Goal: Task Accomplishment & Management: Manage account settings

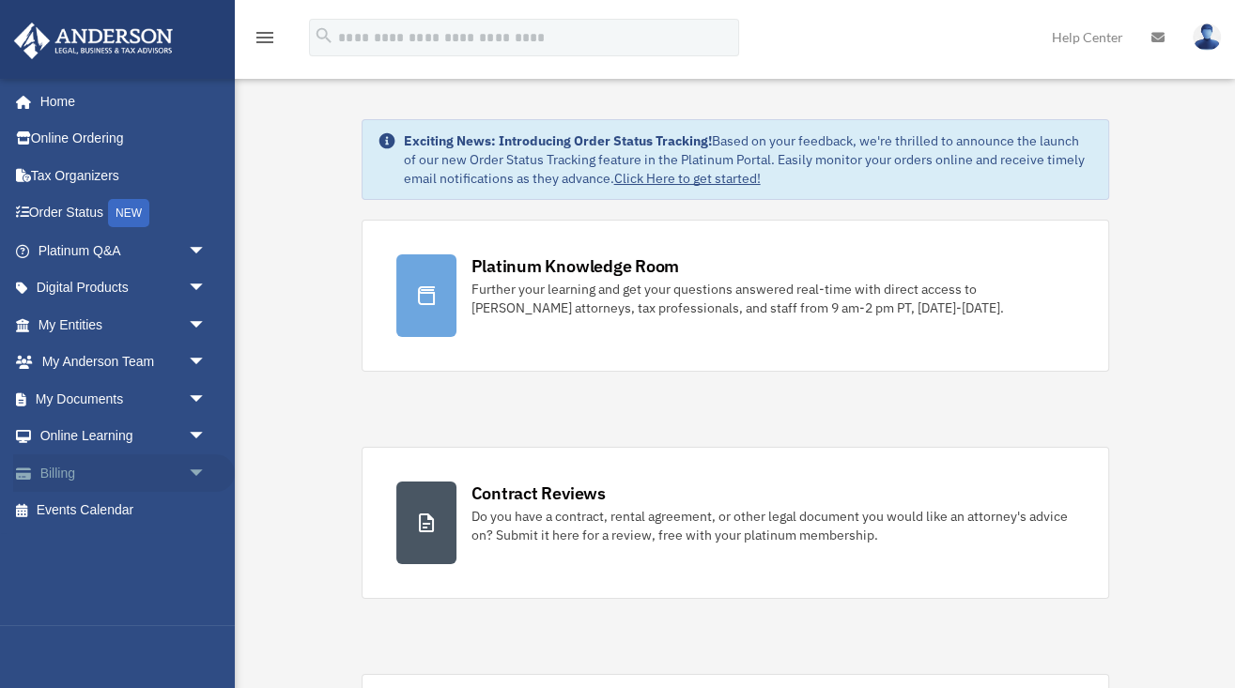
click at [193, 463] on span "arrow_drop_down" at bounding box center [207, 474] width 38 height 39
click at [131, 577] on link "Manage Payments" at bounding box center [130, 586] width 209 height 38
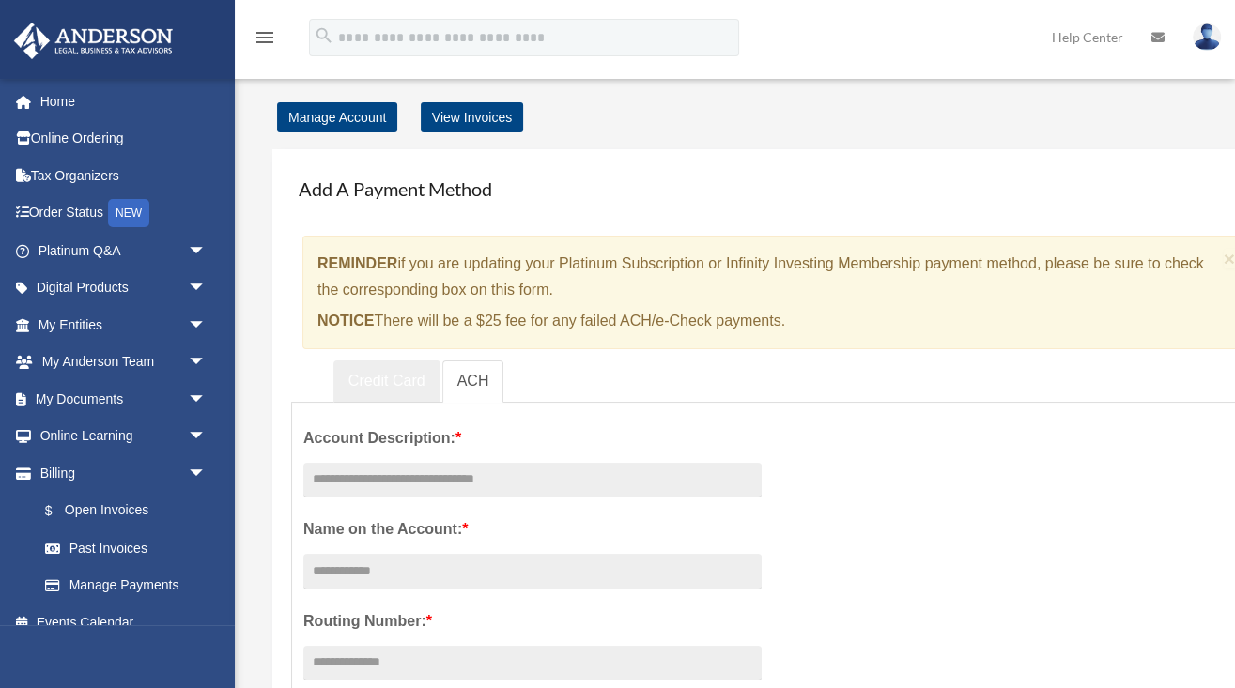
click at [402, 379] on link "Credit Card" at bounding box center [386, 382] width 107 height 42
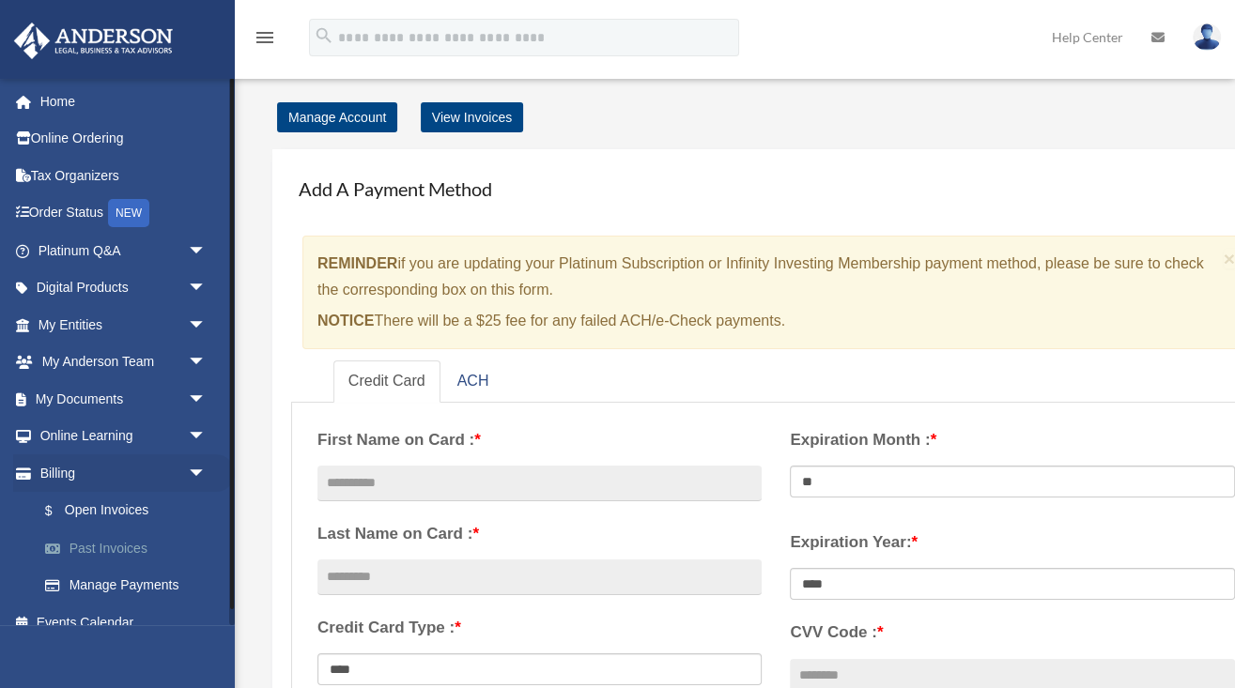
click at [123, 542] on link "Past Invoices" at bounding box center [130, 549] width 209 height 38
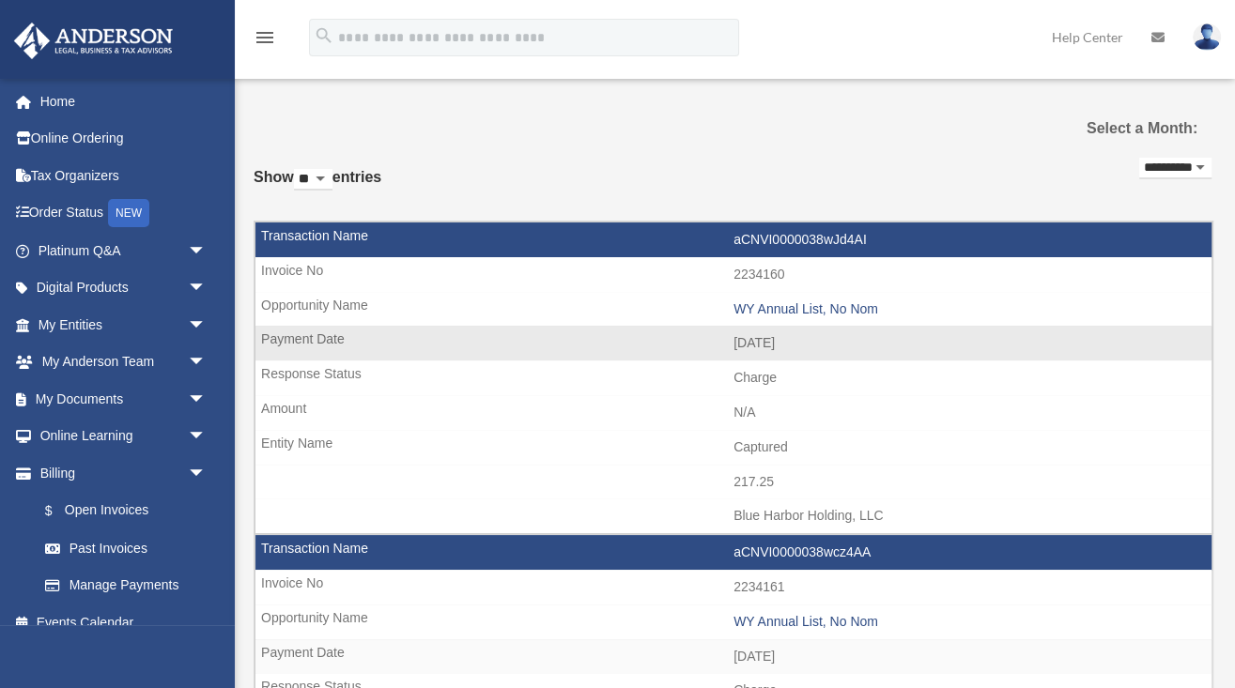
click at [599, 312] on td "WY Annual List, No Nom" at bounding box center [733, 310] width 956 height 36
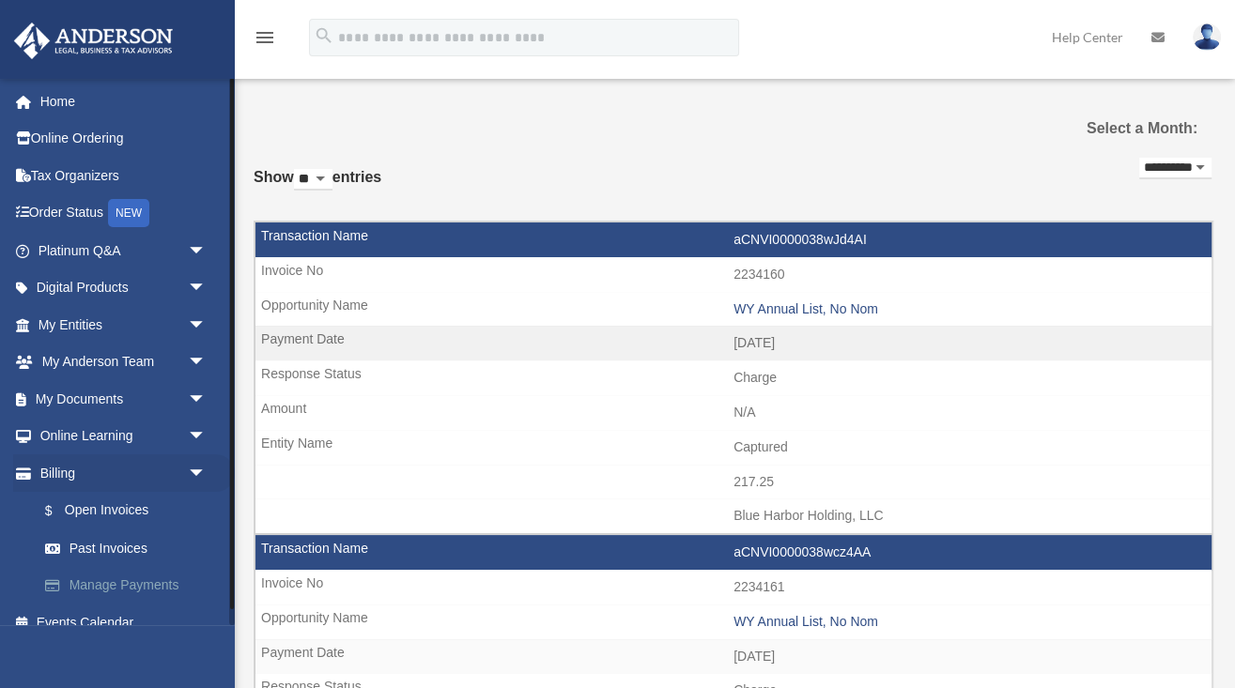
click at [113, 577] on link "Manage Payments" at bounding box center [130, 586] width 209 height 38
